Goal: Navigation & Orientation: Find specific page/section

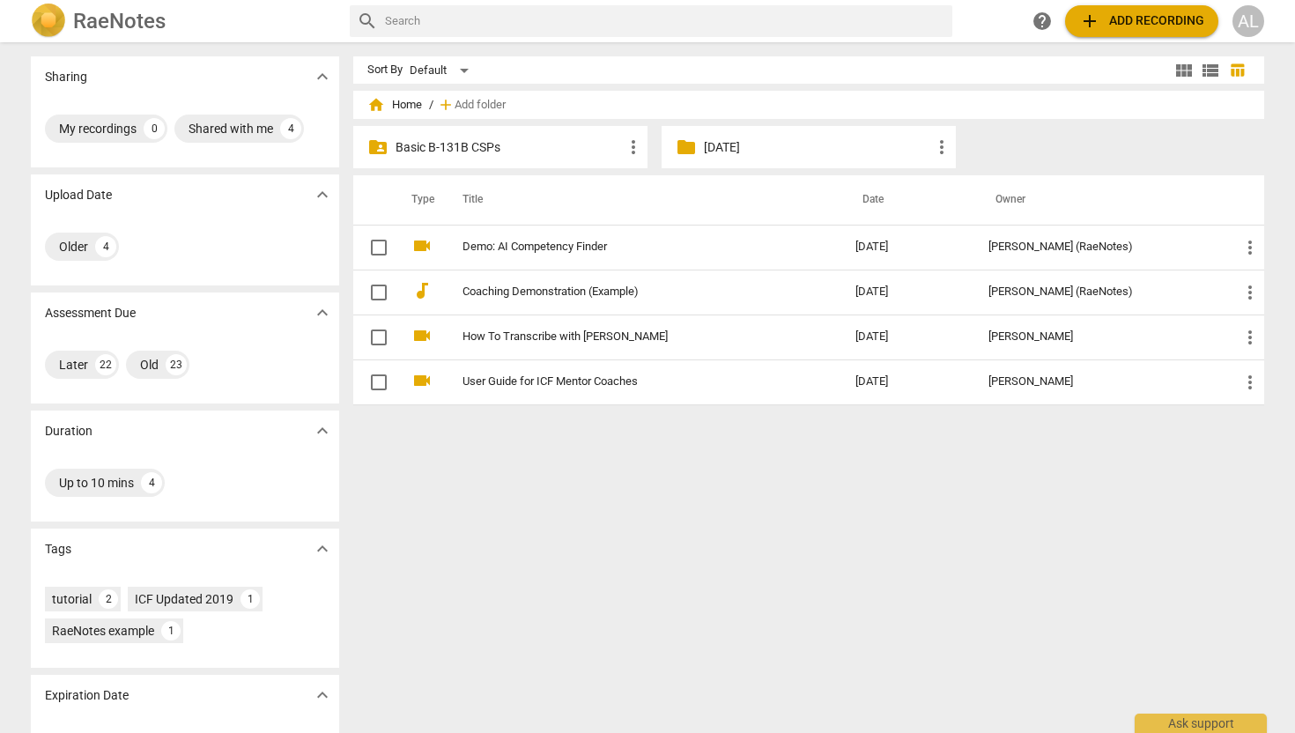
click at [447, 142] on p "Basic B-131B CSPs" at bounding box center [508, 147] width 227 height 18
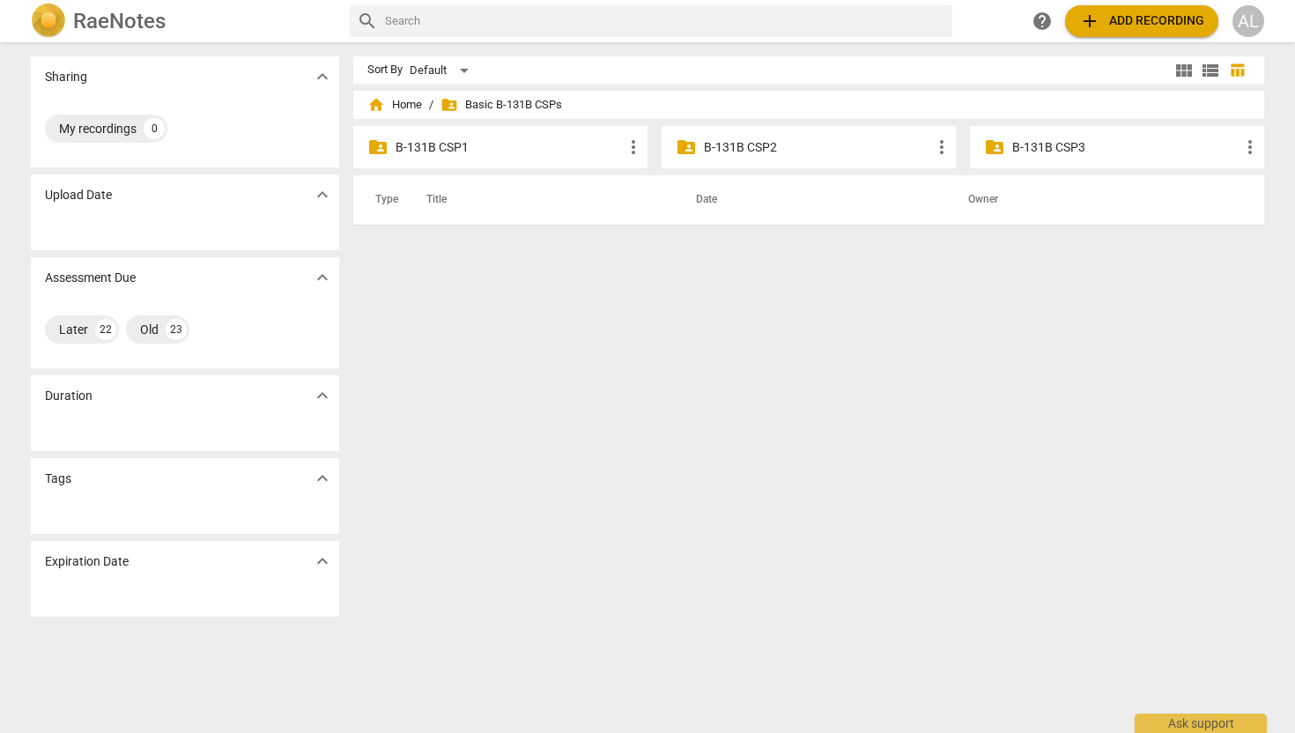
click at [714, 152] on p "B-131B CSP2" at bounding box center [817, 147] width 227 height 18
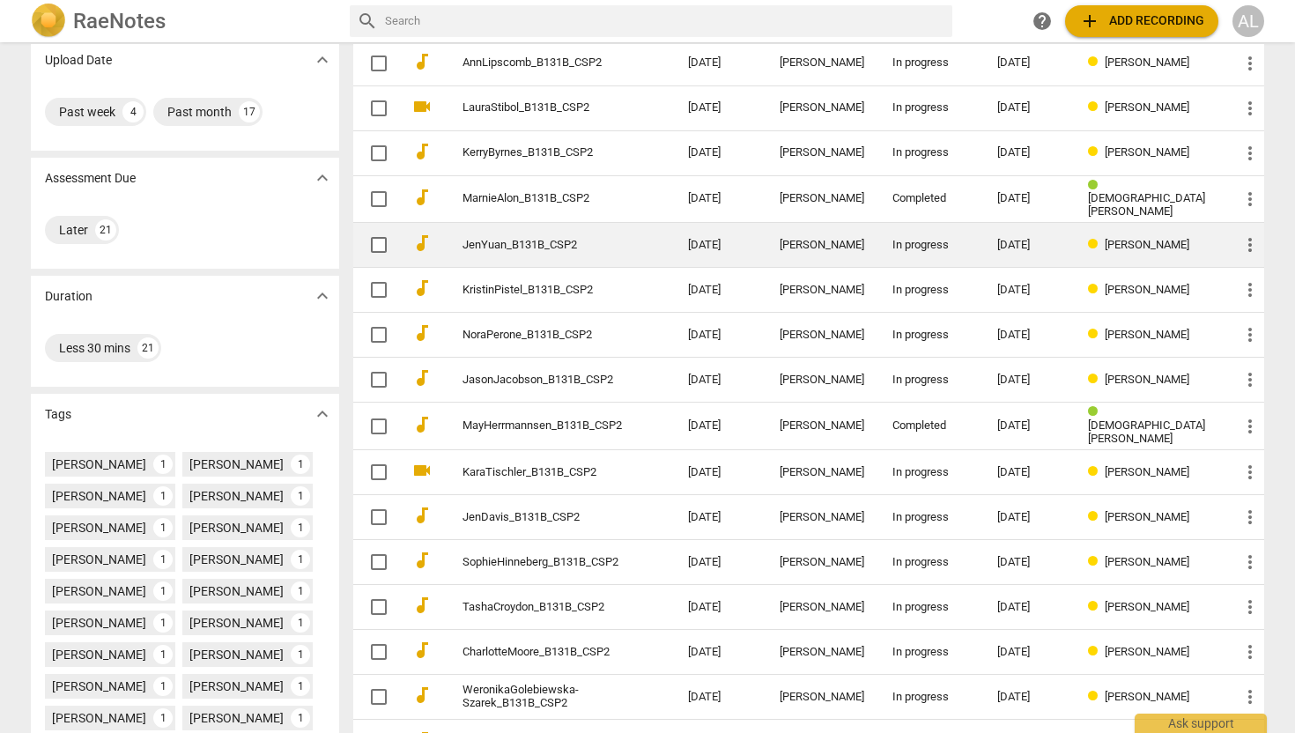
scroll to position [426, 0]
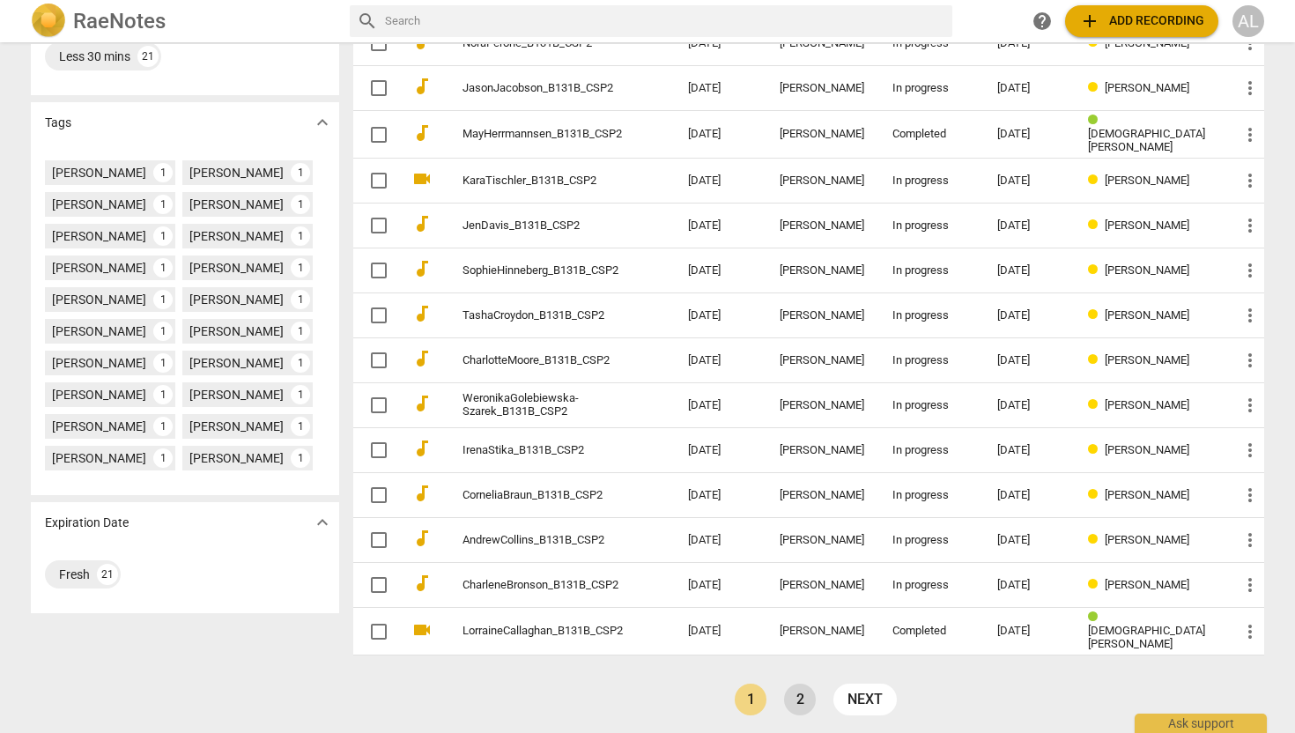
click at [802, 694] on link "2" at bounding box center [800, 699] width 32 height 32
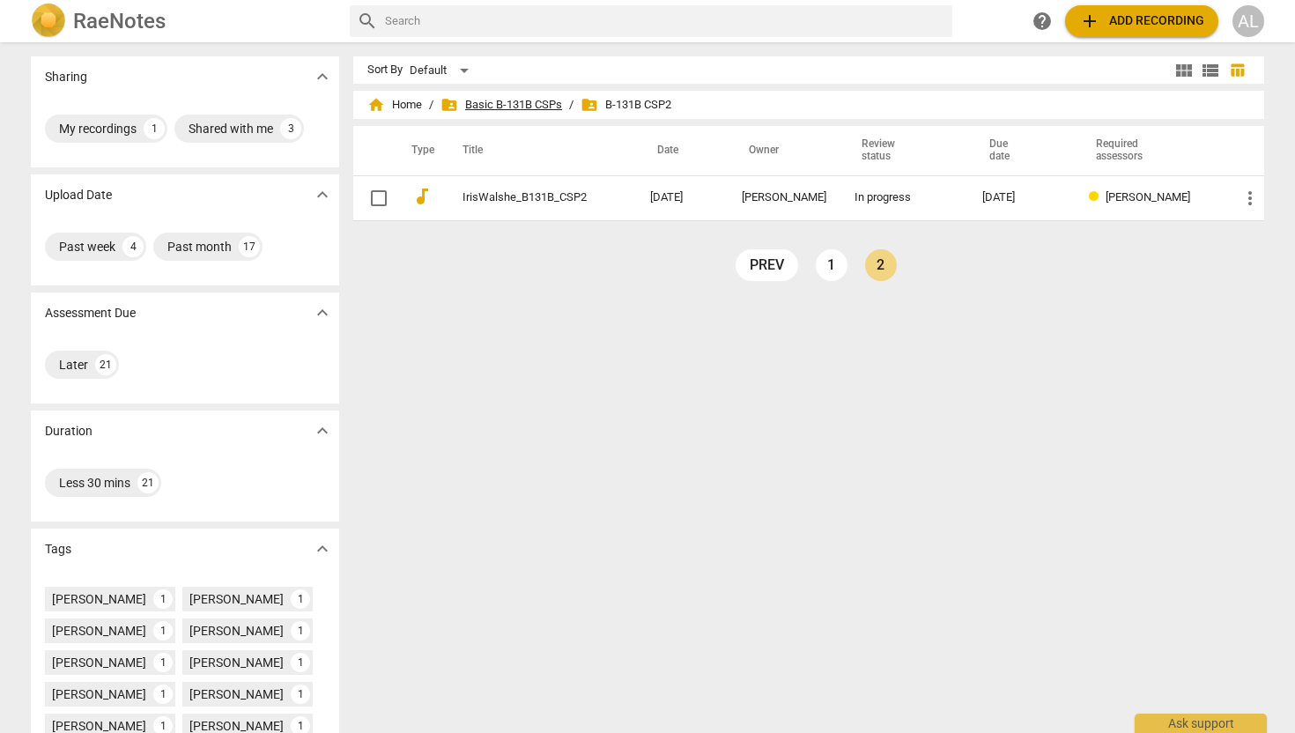
click at [507, 105] on span "folder_shared Basic B-131B CSPs" at bounding box center [501, 105] width 122 height 18
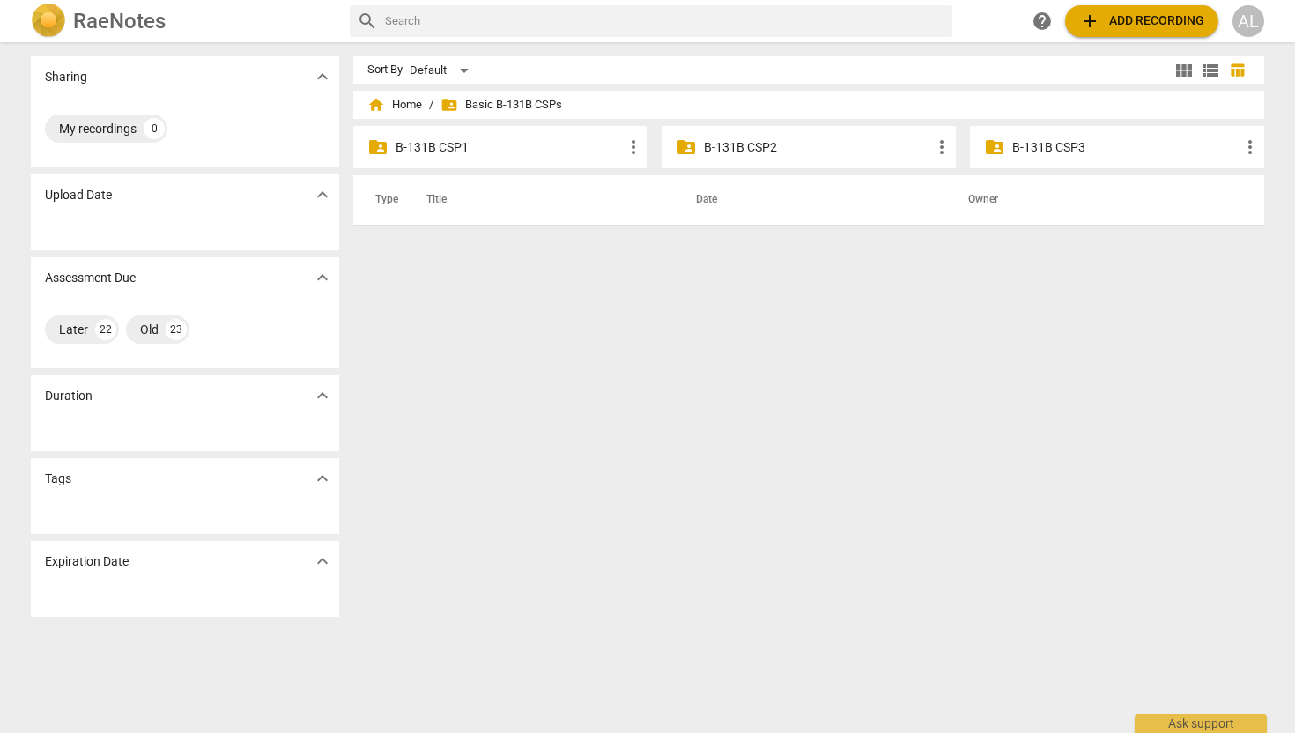
click at [738, 148] on p "B-131B CSP2" at bounding box center [817, 147] width 227 height 18
